Goal: Information Seeking & Learning: Check status

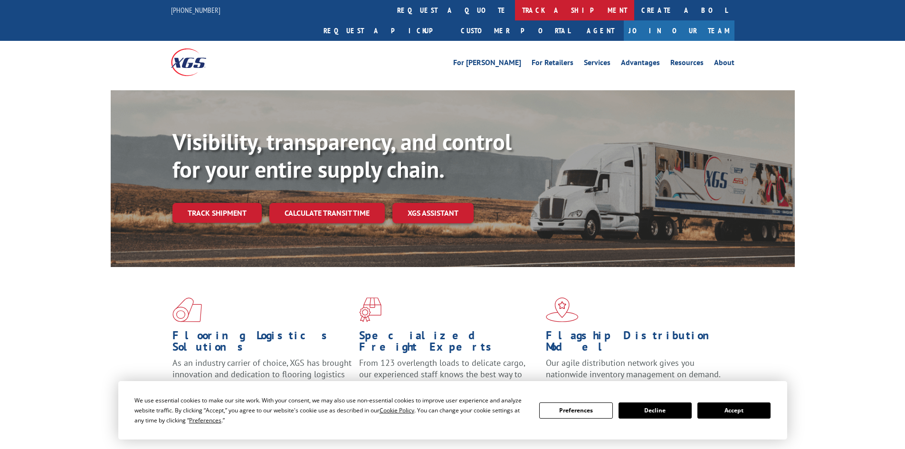
click at [515, 8] on link "track a shipment" at bounding box center [574, 10] width 119 height 20
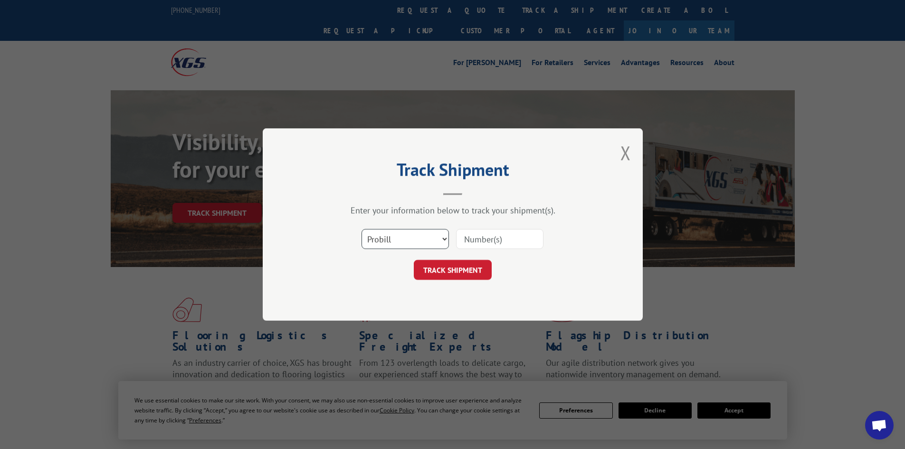
click at [409, 243] on select "Select category... Probill BOL PO" at bounding box center [404, 239] width 87 height 20
select select "bol"
click at [361, 229] on select "Select category... Probill BOL PO" at bounding box center [404, 239] width 87 height 20
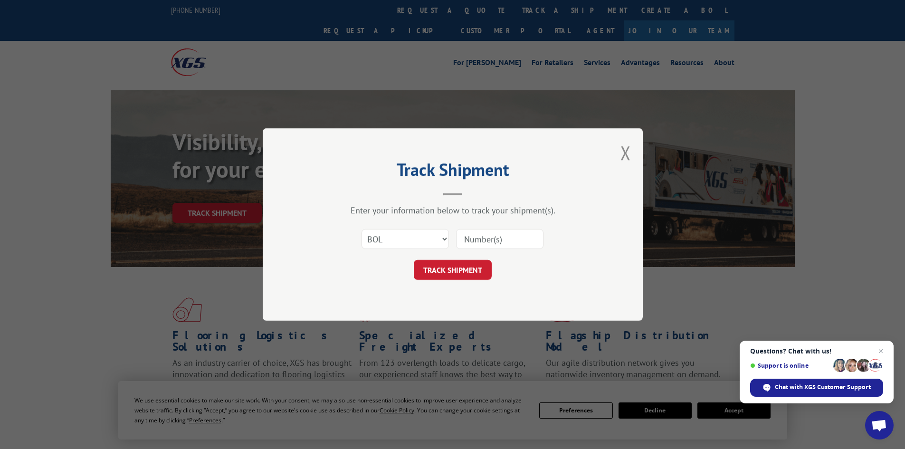
click at [472, 241] on input at bounding box center [499, 239] width 87 height 20
paste input "6016591"
type input "6016591"
click at [465, 263] on button "TRACK SHIPMENT" at bounding box center [453, 270] width 78 height 20
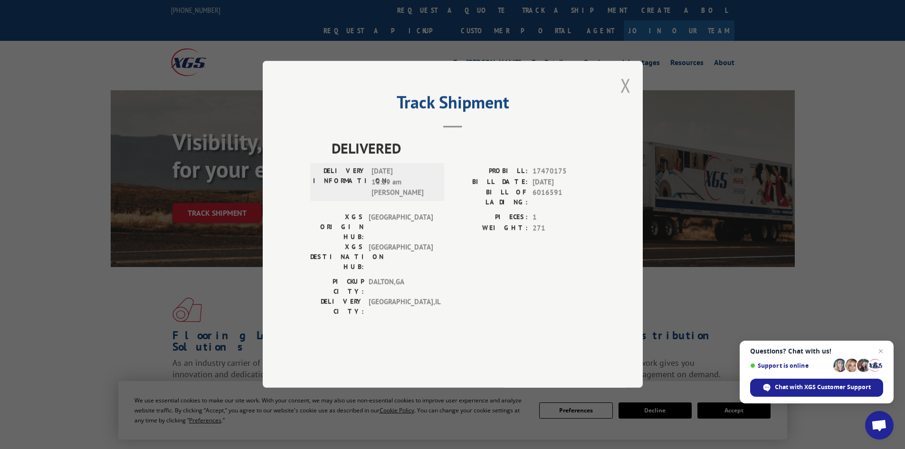
click at [624, 98] on button "Close modal" at bounding box center [625, 85] width 10 height 25
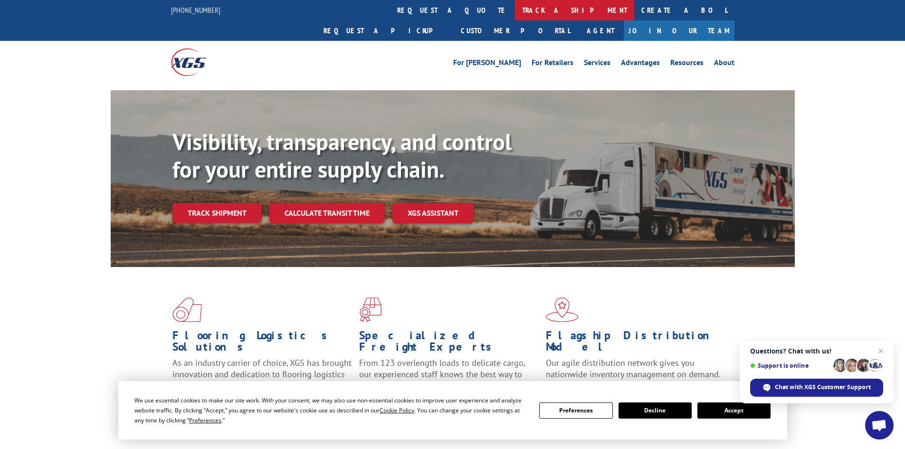
click at [515, 11] on link "track a shipment" at bounding box center [574, 10] width 119 height 20
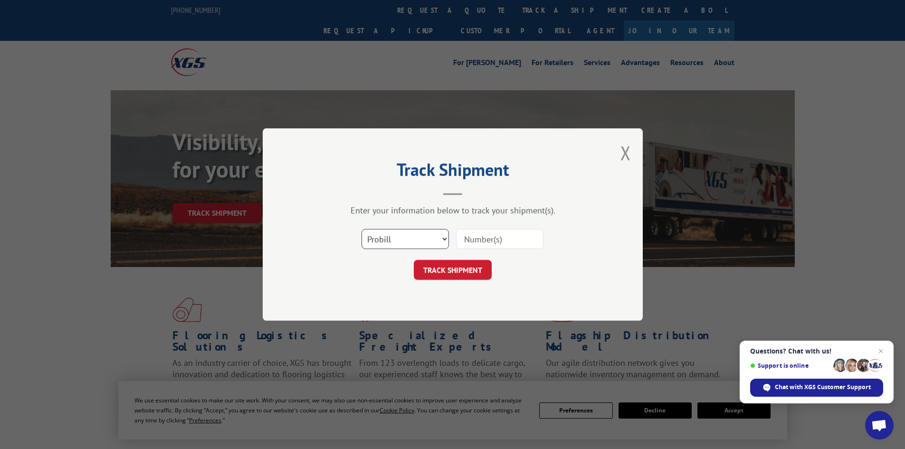
click at [394, 236] on select "Select category... Probill BOL PO" at bounding box center [404, 239] width 87 height 20
select select "bol"
click at [361, 229] on select "Select category... Probill BOL PO" at bounding box center [404, 239] width 87 height 20
click at [484, 238] on input at bounding box center [499, 239] width 87 height 20
paste input "6025887"
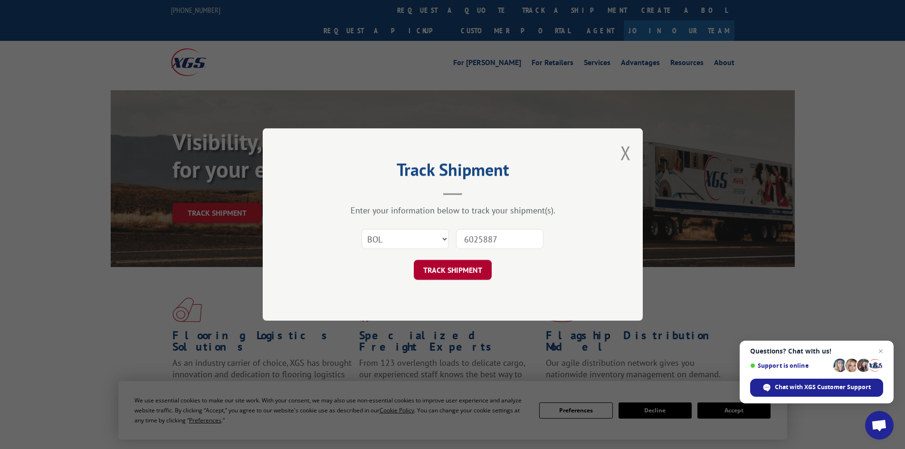
type input "6025887"
click at [476, 274] on button "TRACK SHIPMENT" at bounding box center [453, 270] width 78 height 20
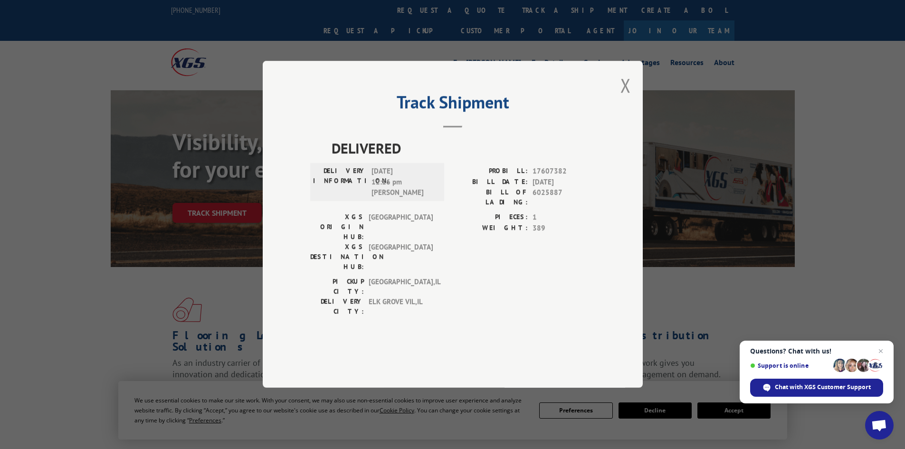
click at [626, 98] on button "Close modal" at bounding box center [625, 85] width 10 height 25
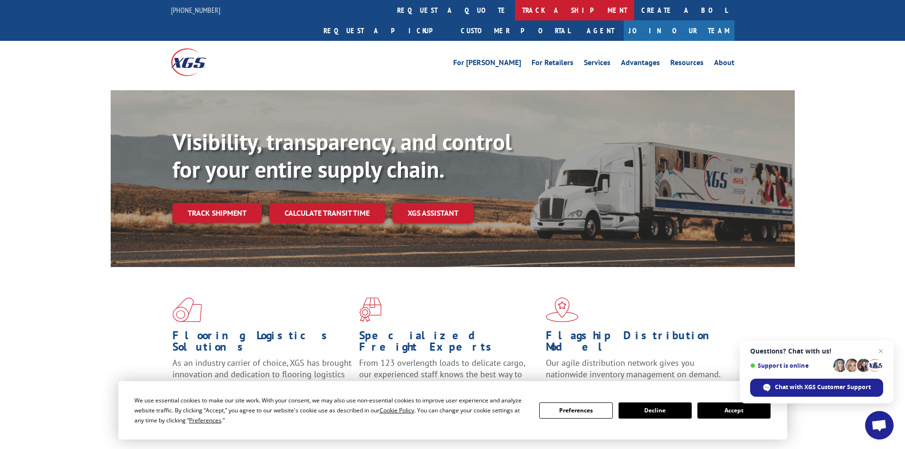
click at [515, 9] on link "track a shipment" at bounding box center [574, 10] width 119 height 20
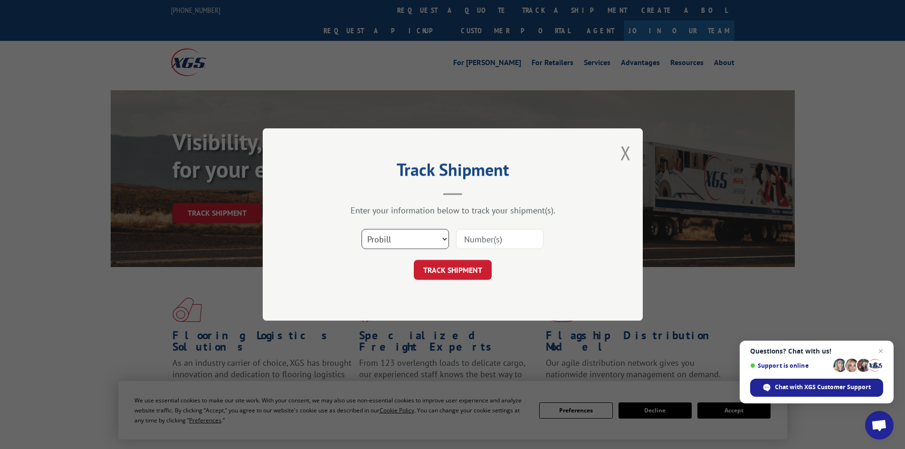
click at [384, 243] on select "Select category... Probill BOL PO" at bounding box center [404, 239] width 87 height 20
select select "bol"
click at [361, 229] on select "Select category... Probill BOL PO" at bounding box center [404, 239] width 87 height 20
click at [486, 237] on input at bounding box center [499, 239] width 87 height 20
paste input "6083291"
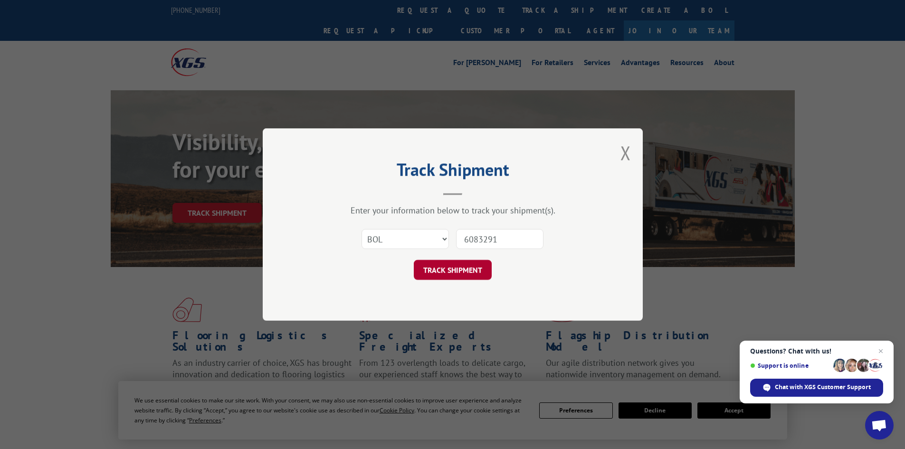
type input "6083291"
click at [451, 274] on button "TRACK SHIPMENT" at bounding box center [453, 270] width 78 height 20
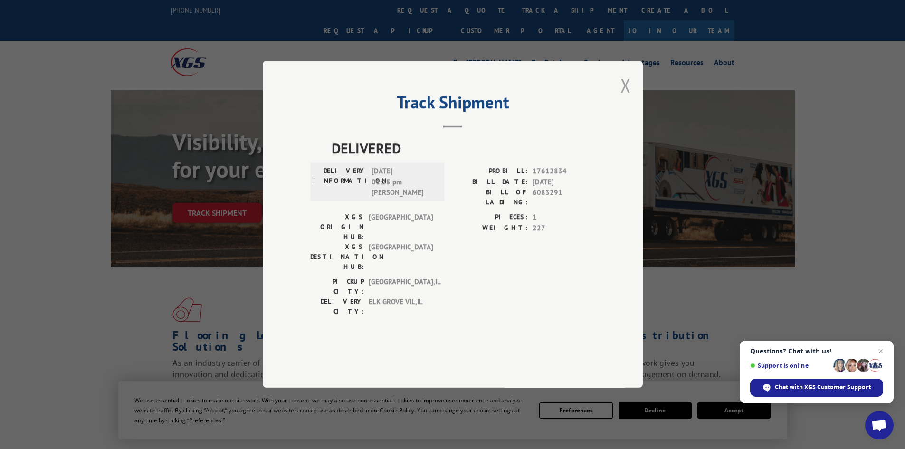
click at [622, 98] on button "Close modal" at bounding box center [625, 85] width 10 height 25
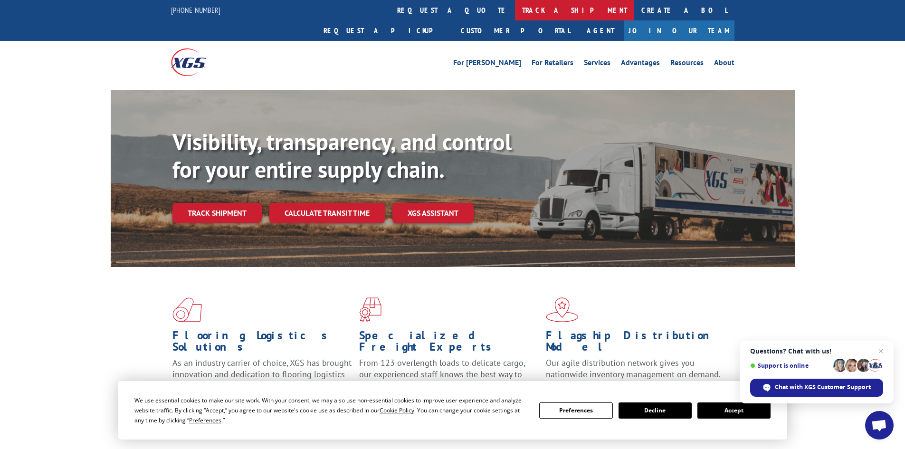
click at [515, 8] on link "track a shipment" at bounding box center [574, 10] width 119 height 20
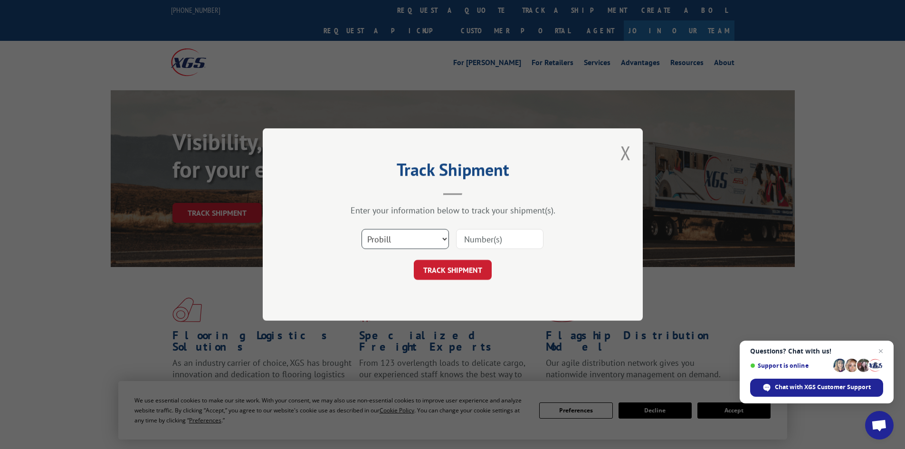
drag, startPoint x: 405, startPoint y: 235, endPoint x: 399, endPoint y: 247, distance: 13.8
click at [405, 236] on select "Select category... Probill BOL PO" at bounding box center [404, 239] width 87 height 20
select select "bol"
click at [361, 229] on select "Select category... Probill BOL PO" at bounding box center [404, 239] width 87 height 20
click at [480, 236] on input at bounding box center [499, 239] width 87 height 20
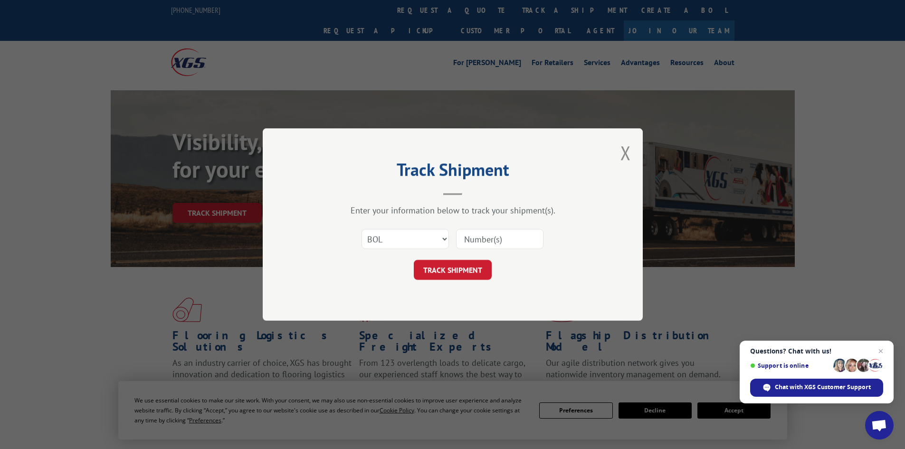
paste input "5238573"
type input "5238573"
click at [474, 268] on button "TRACK SHIPMENT" at bounding box center [453, 270] width 78 height 20
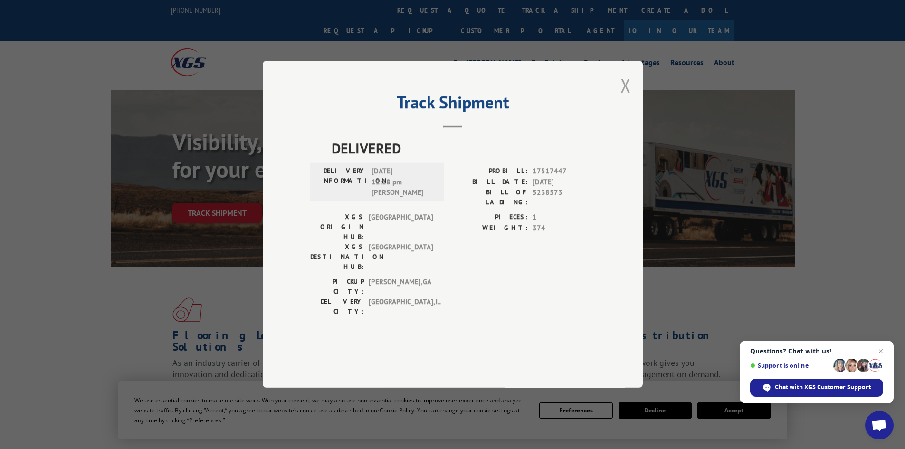
click at [625, 98] on button "Close modal" at bounding box center [625, 85] width 10 height 25
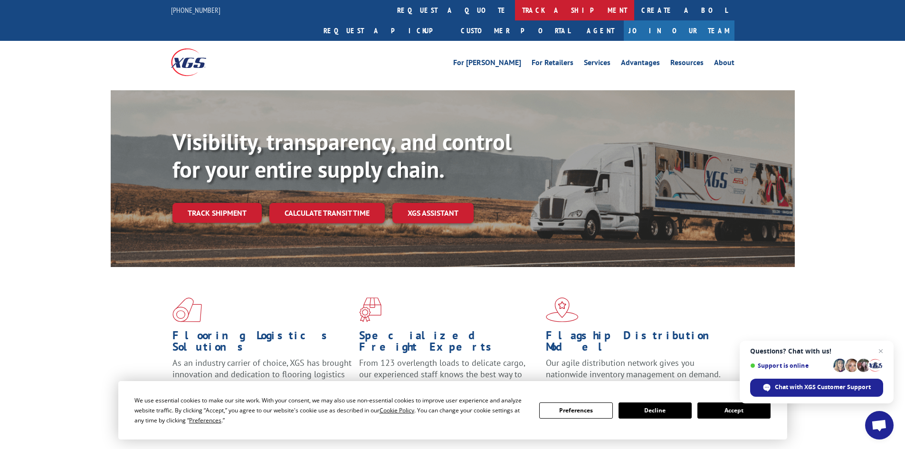
click at [515, 9] on link "track a shipment" at bounding box center [574, 10] width 119 height 20
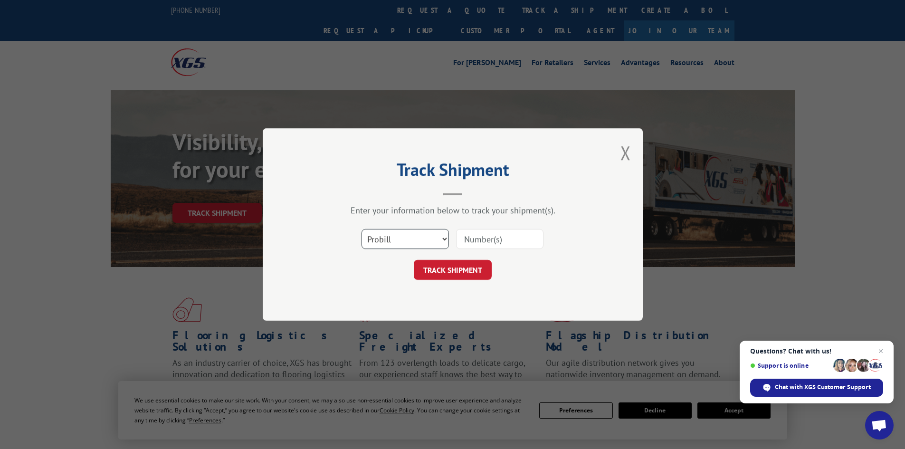
click at [398, 243] on select "Select category... Probill BOL PO" at bounding box center [404, 239] width 87 height 20
select select "bol"
click at [361, 229] on select "Select category... Probill BOL PO" at bounding box center [404, 239] width 87 height 20
click at [479, 241] on input at bounding box center [499, 239] width 87 height 20
paste input "6043660"
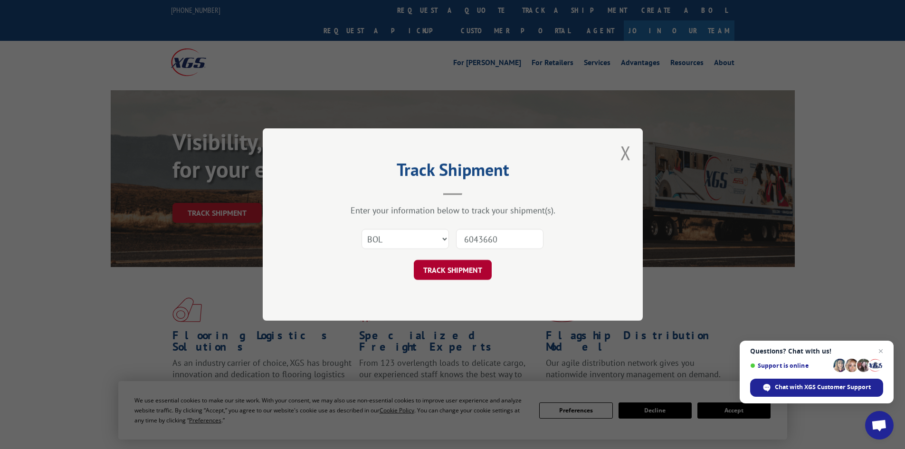
type input "6043660"
click at [454, 269] on button "TRACK SHIPMENT" at bounding box center [453, 270] width 78 height 20
